Goal: Task Accomplishment & Management: Use online tool/utility

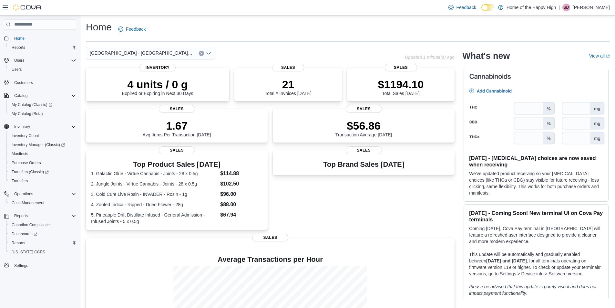
click at [202, 53] on icon "Clear input" at bounding box center [201, 53] width 3 height 3
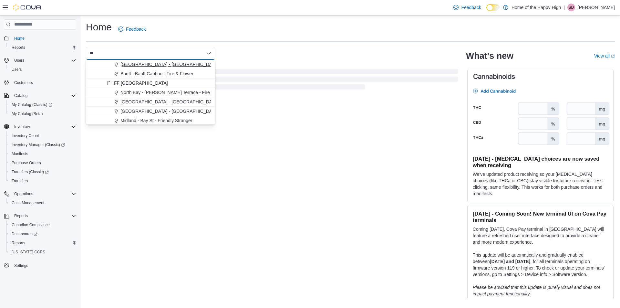
type input "**"
click at [197, 65] on span "[GEOGRAPHIC_DATA] - [GEOGRAPHIC_DATA] - Fire & Flower" at bounding box center [184, 64] width 129 height 6
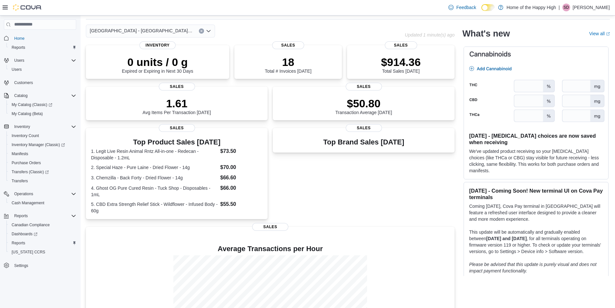
scroll to position [77, 0]
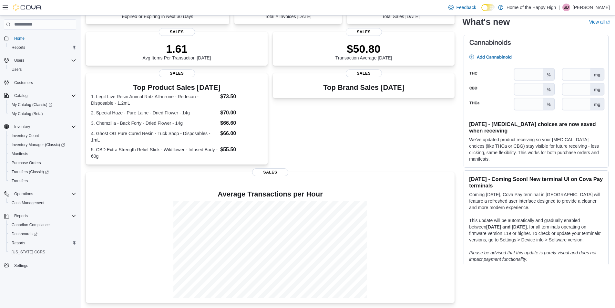
click at [25, 239] on button "Reports" at bounding box center [42, 242] width 72 height 9
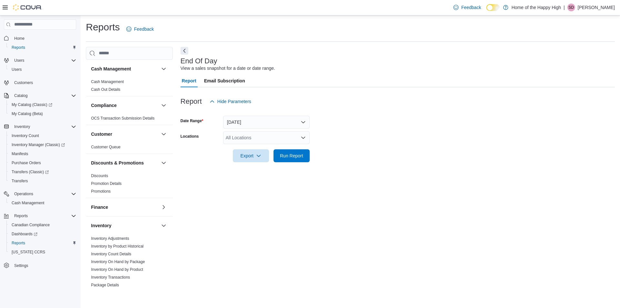
click at [276, 129] on form "Date Range Today Locations All Locations Export Run Report" at bounding box center [398, 135] width 434 height 54
click at [274, 135] on div "All Locations" at bounding box center [266, 137] width 87 height 13
type input "****"
click at [277, 150] on span "[GEOGRAPHIC_DATA] - [GEOGRAPHIC_DATA] - Fire & Flower" at bounding box center [314, 148] width 129 height 6
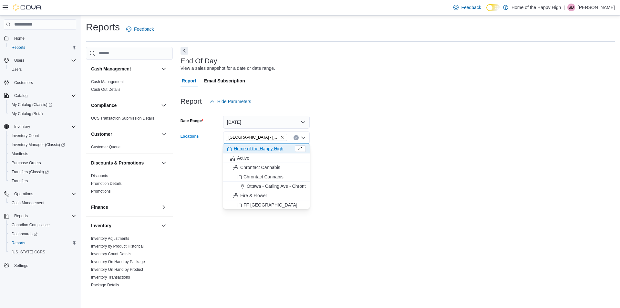
click at [355, 136] on form "Date Range Today Locations Sherwood Park - Baseline Road - Fire & Flower Combo …" at bounding box center [398, 135] width 434 height 54
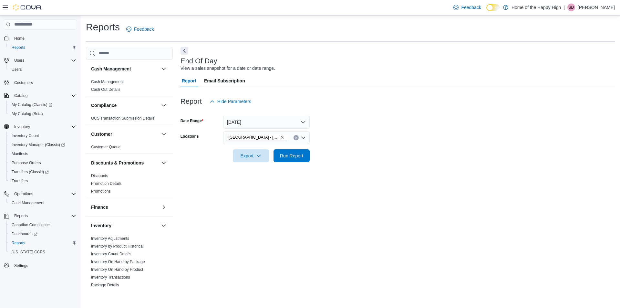
click at [310, 151] on form "Date Range Today Locations Sherwood Park - Baseline Road - Fire & Flower Export…" at bounding box center [398, 135] width 434 height 54
click at [305, 151] on span "Run Report" at bounding box center [291, 155] width 28 height 13
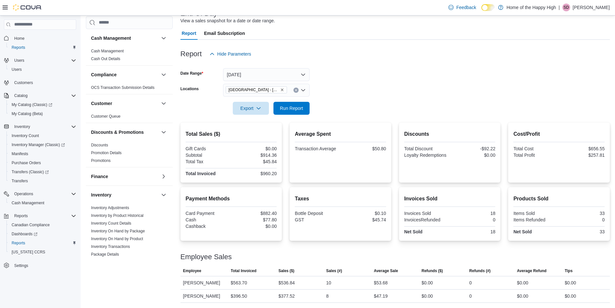
scroll to position [47, 0]
click at [24, 37] on span "Home" at bounding box center [19, 38] width 10 height 5
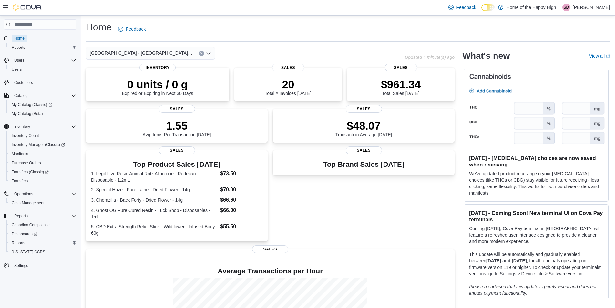
click at [21, 38] on span "Home" at bounding box center [19, 38] width 10 height 5
click at [22, 41] on span "Home" at bounding box center [19, 38] width 10 height 5
click at [3, 4] on div at bounding box center [22, 7] width 39 height 6
click at [5, 8] on icon at bounding box center [5, 7] width 5 height 5
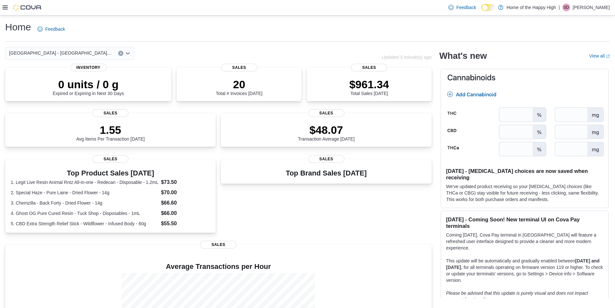
click at [6, 12] on div at bounding box center [22, 7] width 39 height 15
click at [1, 8] on div "Feedback Dark Mode Home of the Happy High | SD [PERSON_NAME]" at bounding box center [307, 8] width 615 height 16
click at [3, 8] on icon at bounding box center [5, 7] width 5 height 5
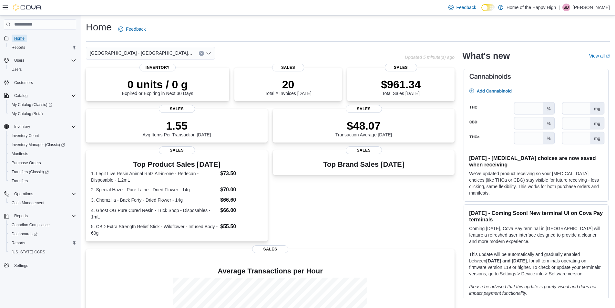
click at [15, 39] on span "Home" at bounding box center [19, 38] width 10 height 5
